Goal: Task Accomplishment & Management: Manage account settings

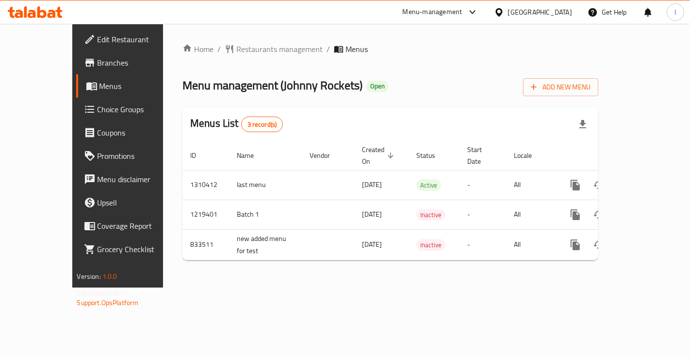
click at [98, 113] on span "Choice Groups" at bounding box center [139, 109] width 82 height 12
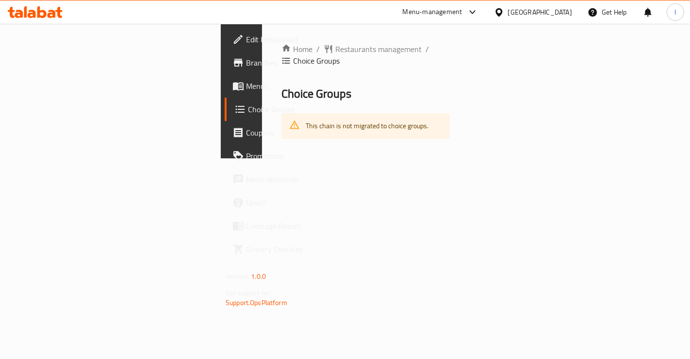
click at [306, 116] on div "This chain is not migrated to choice groups." at bounding box center [367, 126] width 123 height 20
click at [246, 138] on span "Coupons" at bounding box center [287, 133] width 82 height 12
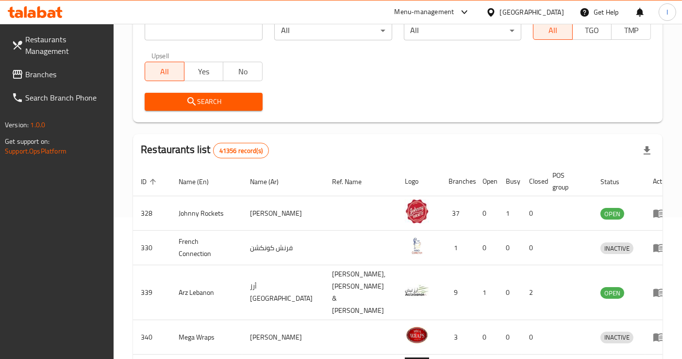
scroll to position [269, 0]
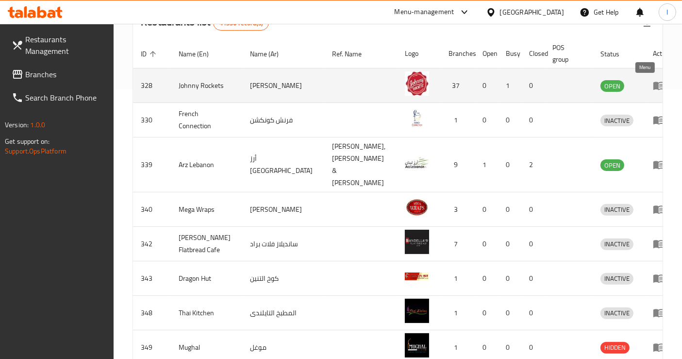
click at [653, 83] on icon "enhanced table" at bounding box center [659, 86] width 12 height 12
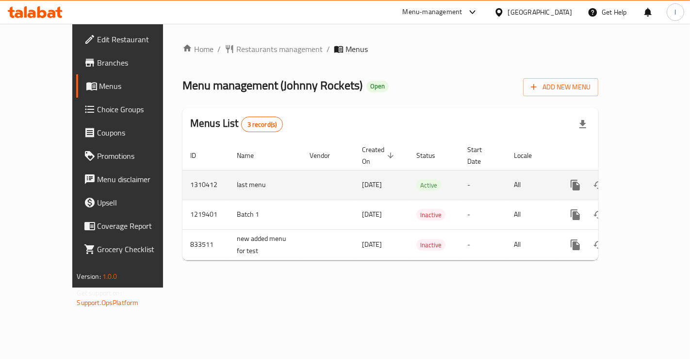
click at [229, 175] on td "last menu" at bounding box center [265, 185] width 73 height 30
click at [417, 180] on span "Active" at bounding box center [429, 185] width 25 height 11
click at [362, 178] on span "[DATE]" at bounding box center [372, 184] width 20 height 13
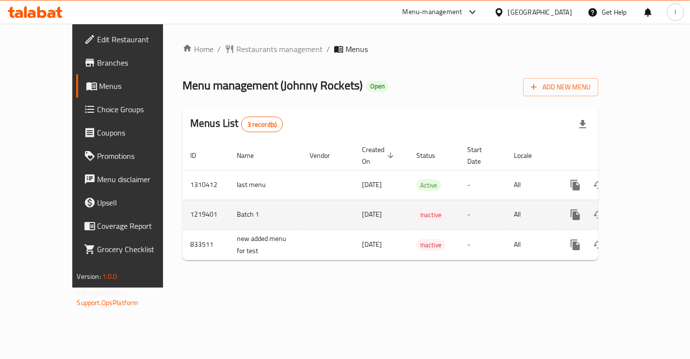
click at [250, 200] on tr "1219401 Batch 1 [DATE] Inactive - All" at bounding box center [424, 215] width 483 height 30
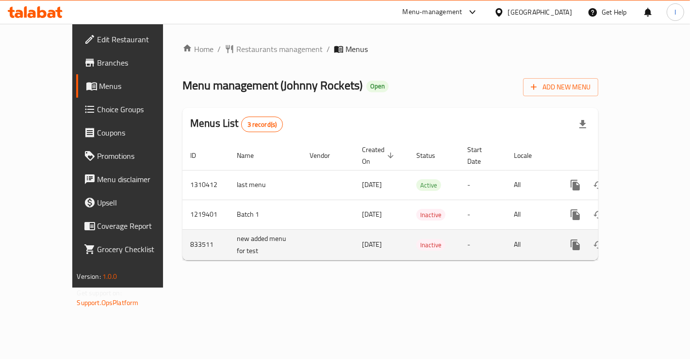
click at [183, 229] on td "833511" at bounding box center [206, 244] width 47 height 31
click at [529, 242] on td "All" at bounding box center [531, 244] width 50 height 31
click at [474, 229] on td "-" at bounding box center [483, 244] width 47 height 31
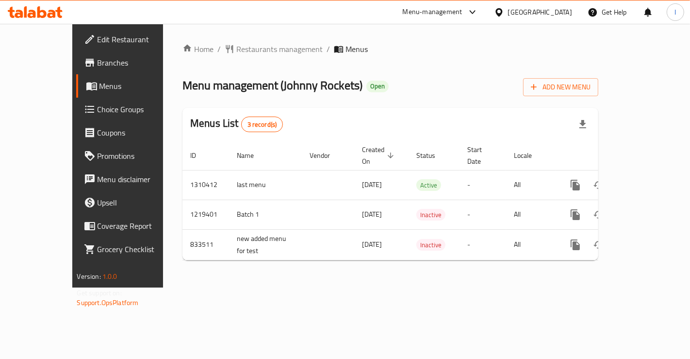
click at [572, 147] on th "Actions" at bounding box center [610, 156] width 109 height 30
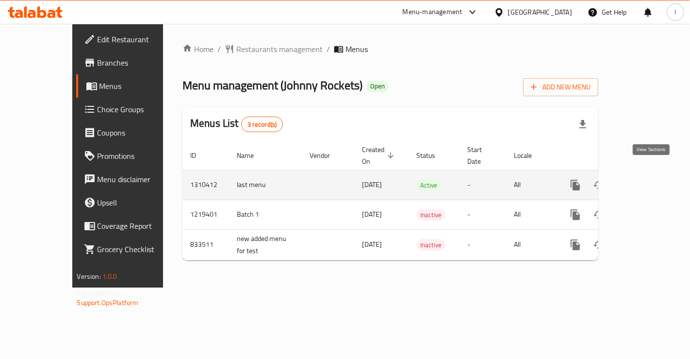
click at [652, 179] on icon "enhanced table" at bounding box center [646, 185] width 12 height 12
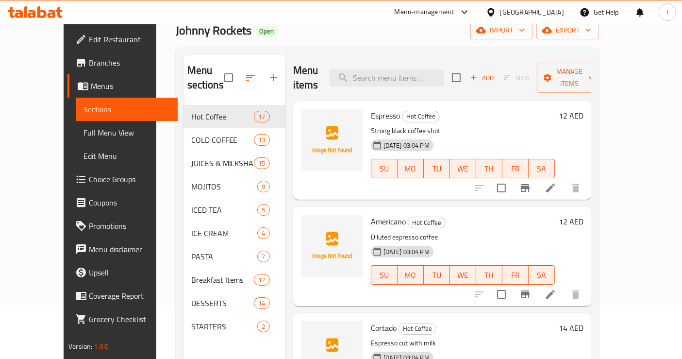
click at [89, 60] on span "Branches" at bounding box center [129, 63] width 81 height 12
